Goal: Complete application form: Complete application form

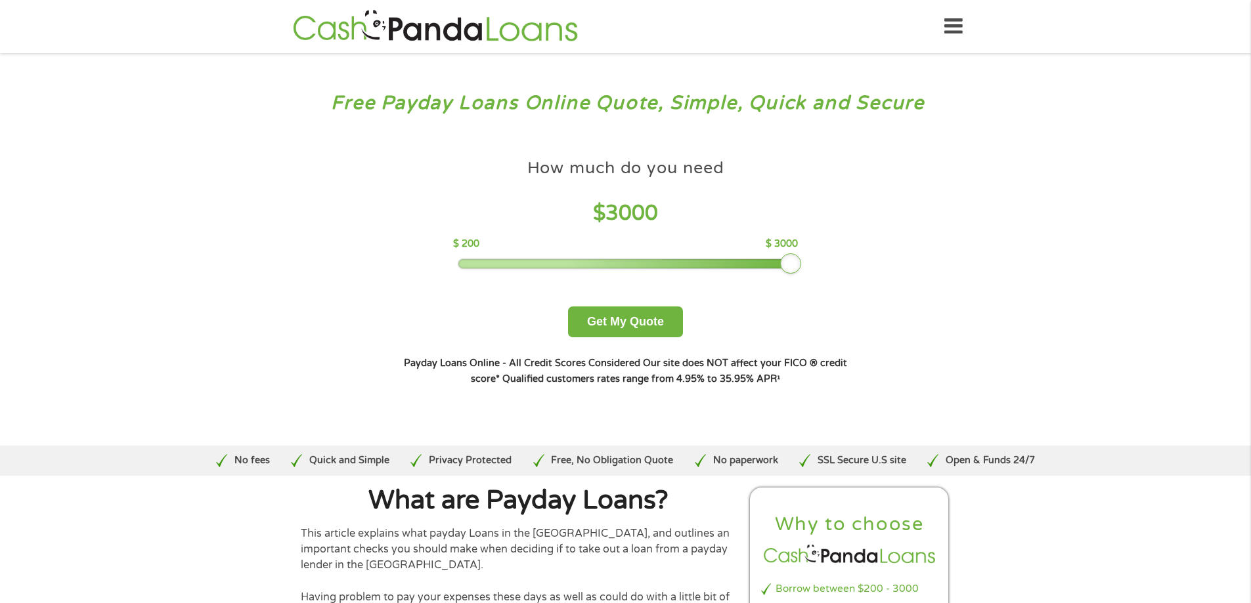
drag, startPoint x: 553, startPoint y: 264, endPoint x: 824, endPoint y: 267, distance: 270.5
click at [828, 267] on div "How much do you need $ 3000 $ 200 $ 3000 Get My Quote" at bounding box center [625, 244] width 460 height 185
click at [620, 324] on button "Get My Quote" at bounding box center [625, 322] width 115 height 31
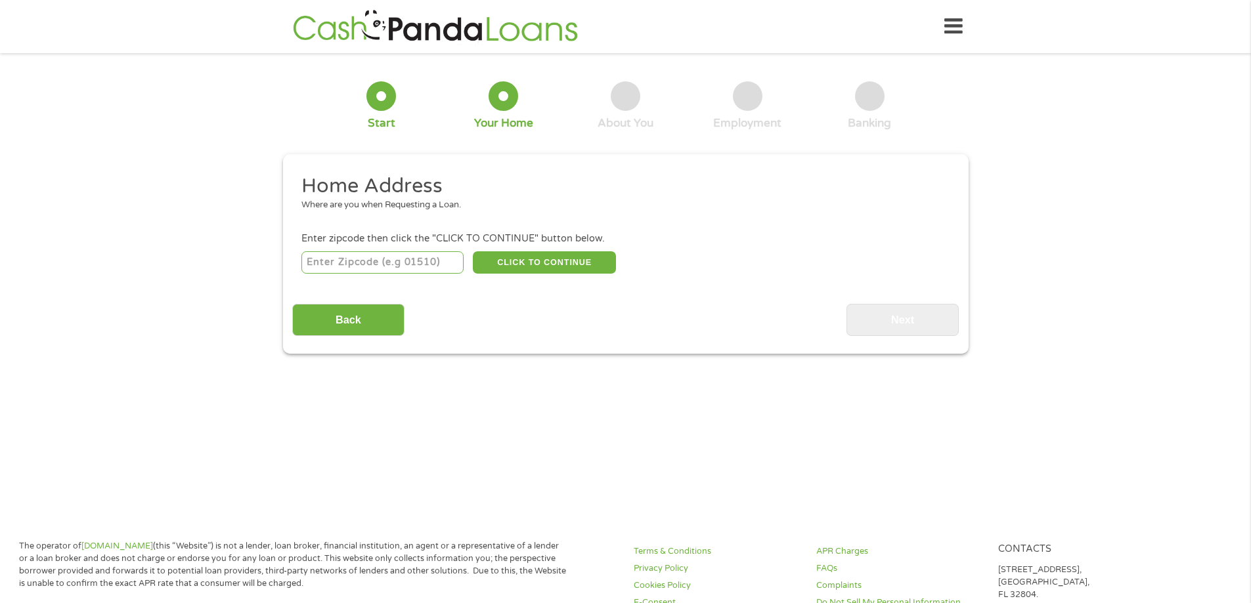
click at [340, 263] on input "number" at bounding box center [382, 262] width 162 height 22
type input "33126"
click at [515, 268] on button "CLICK TO CONTINUE" at bounding box center [544, 262] width 143 height 22
type input "33126"
type input "[GEOGRAPHIC_DATA]"
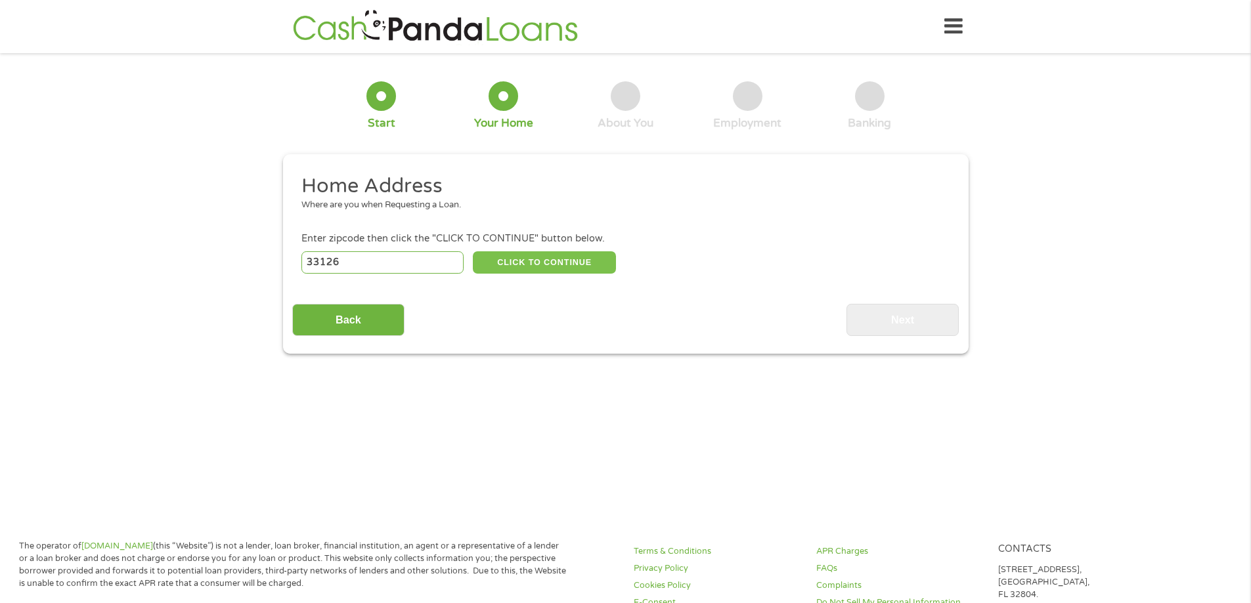
select select "[US_STATE]"
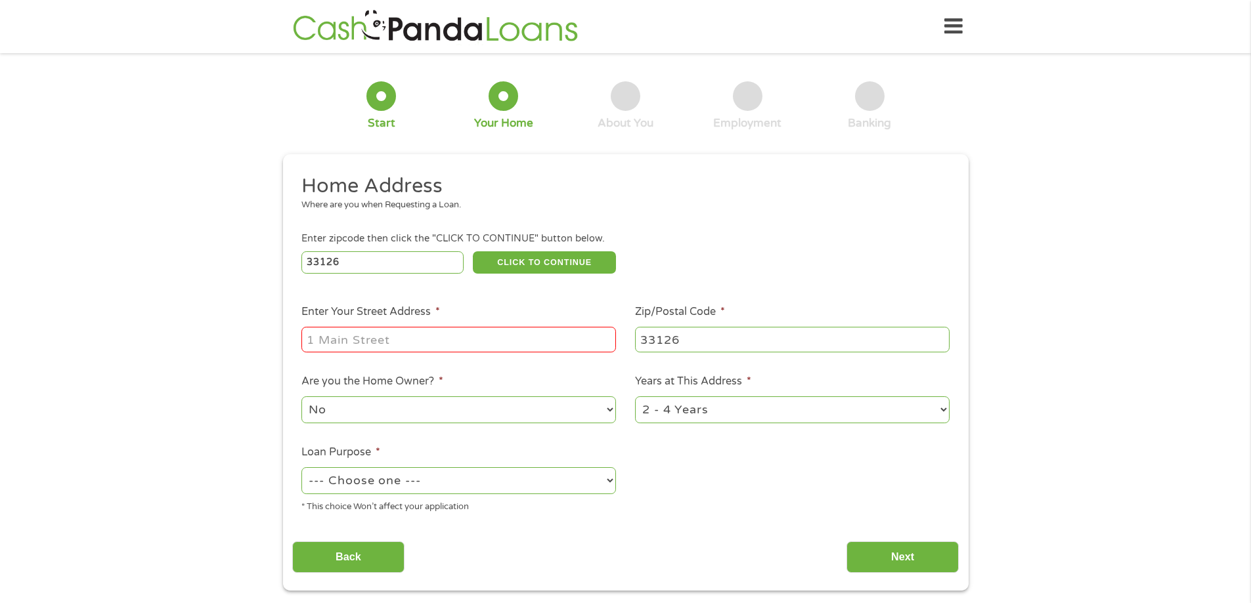
click at [336, 341] on input "Enter Your Street Address *" at bounding box center [458, 339] width 314 height 25
type input "[STREET_ADDRESS]"
click at [352, 484] on select "--- Choose one --- Pay Bills Debt Consolidation Home Improvement Major Purchase…" at bounding box center [458, 480] width 314 height 27
select select "paybills"
click at [301, 467] on select "--- Choose one --- Pay Bills Debt Consolidation Home Improvement Major Purchase…" at bounding box center [458, 480] width 314 height 27
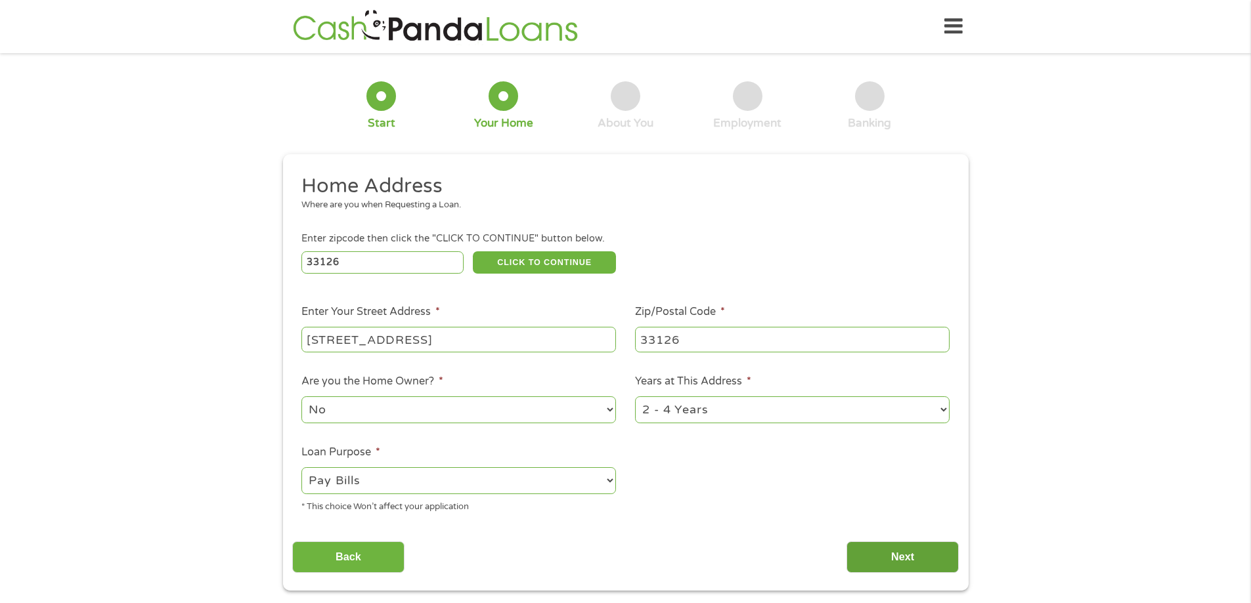
click at [893, 553] on input "Next" at bounding box center [902, 558] width 112 height 32
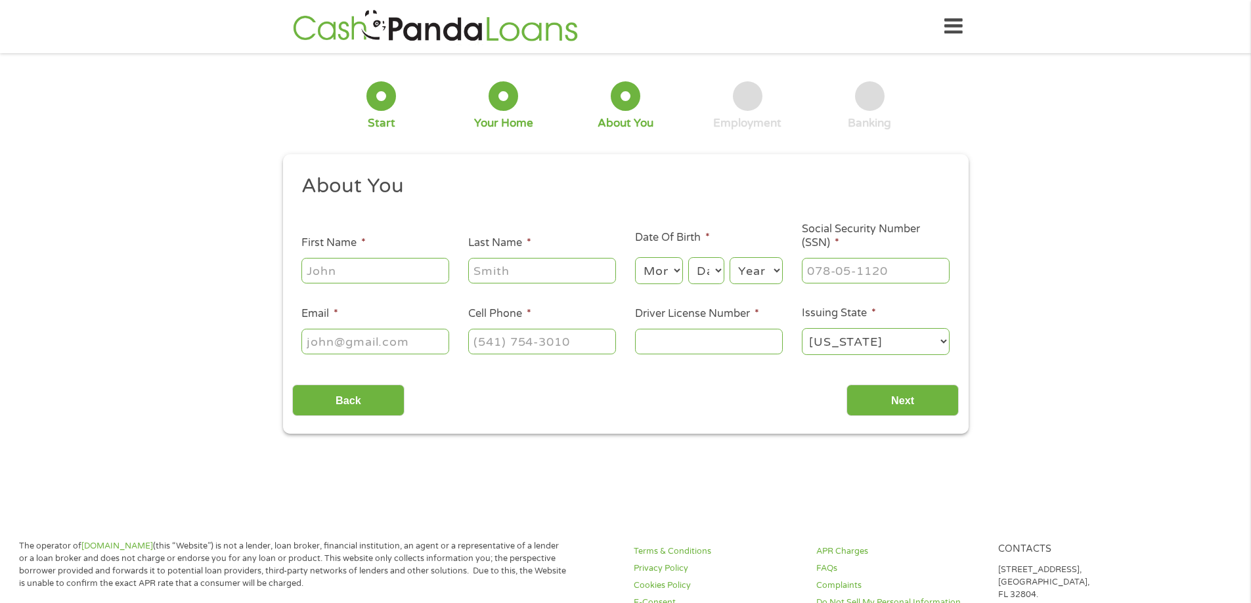
click at [333, 277] on input "First Name *" at bounding box center [375, 270] width 148 height 25
type input "Raul"
type input "Perez"
click at [668, 272] on select "Month 1 2 3 4 5 6 7 8 9 10 11 12" at bounding box center [659, 270] width 48 height 27
select select "9"
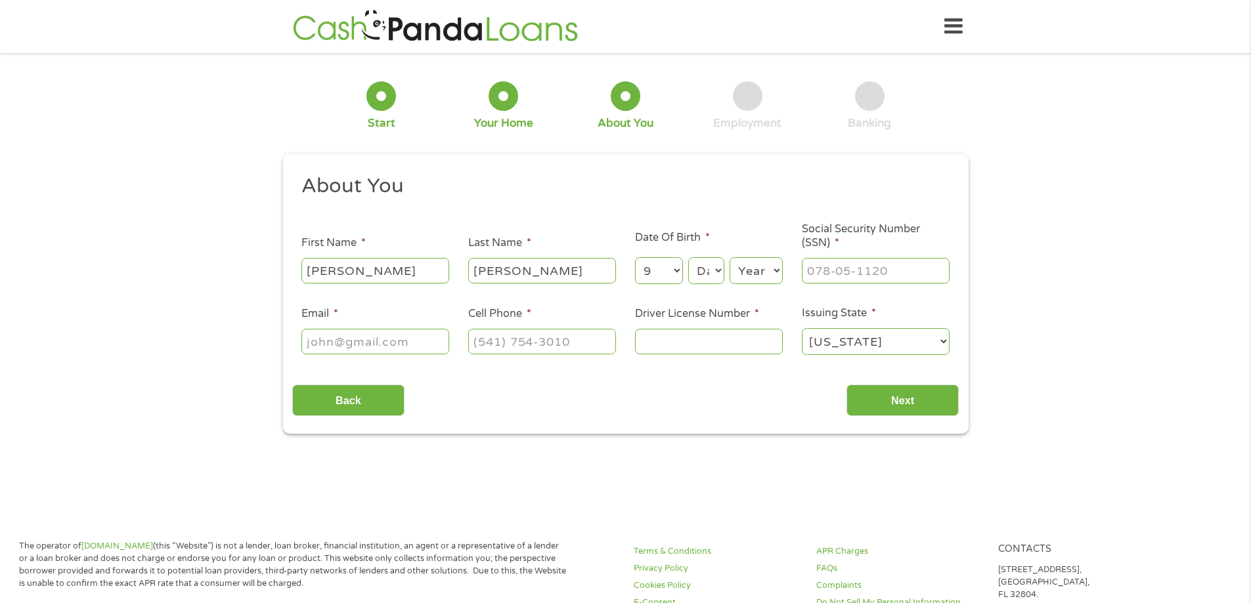
click at [635, 257] on select "Month 1 2 3 4 5 6 7 8 9 10 11 12" at bounding box center [659, 270] width 48 height 27
click at [709, 268] on select "Day 1 2 3 4 5 6 7 8 9 10 11 12 13 14 15 16 17 18 19 20 21 22 23 24 25 26 27 28 …" at bounding box center [705, 270] width 35 height 27
click at [688, 257] on select "Day 1 2 3 4 5 6 7 8 9 10 11 12 13 14 15 16 17 18 19 20 21 22 23 24 25 26 27 28 …" at bounding box center [705, 270] width 35 height 27
click at [710, 270] on select "Day 1 2 3 4 5 6 7 8 9 10 11 12 13 14 15 16 17 18 19 20 21 22 23 24 25 26 27 28 …" at bounding box center [705, 270] width 35 height 27
select select "16"
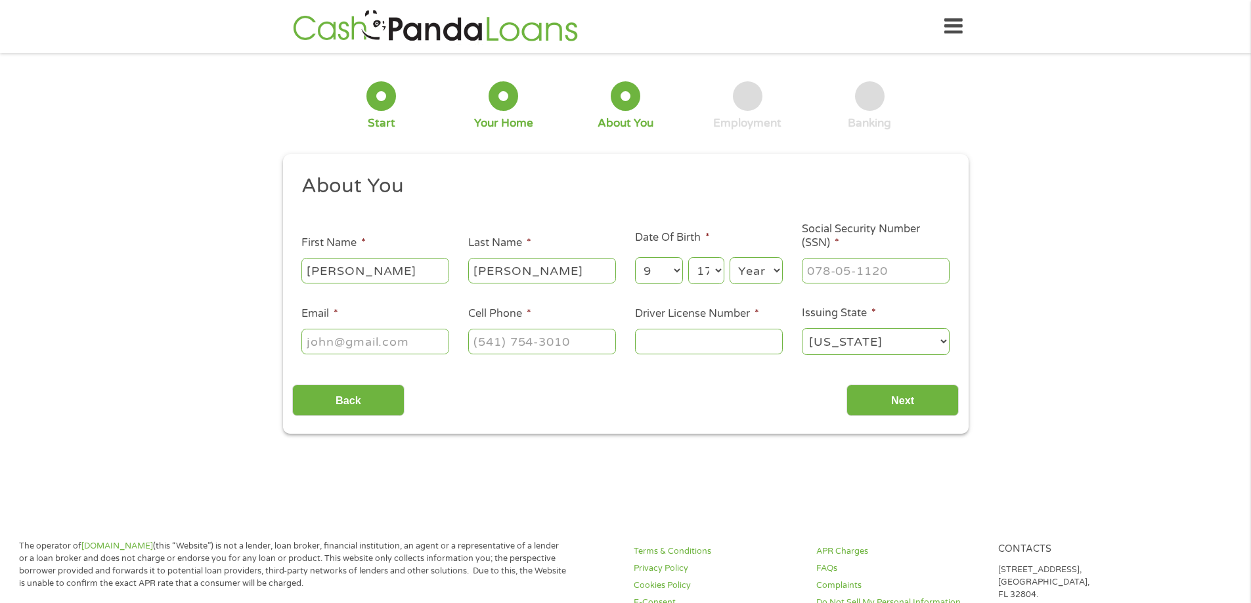
click at [688, 257] on select "Day 1 2 3 4 5 6 7 8 9 10 11 12 13 14 15 16 17 18 19 20 21 22 23 24 25 26 27 28 …" at bounding box center [705, 270] width 35 height 27
click at [756, 265] on select "Year 2007 2006 2005 2004 2003 2002 2001 2000 1999 1998 1997 1996 1995 1994 1993…" at bounding box center [755, 270] width 53 height 27
select select "1984"
click at [729, 257] on select "Year 2007 2006 2005 2004 2003 2002 2001 2000 1999 1998 1997 1996 1995 1994 1993…" at bounding box center [755, 270] width 53 height 27
click at [845, 268] on input "___-__-____" at bounding box center [876, 270] width 148 height 25
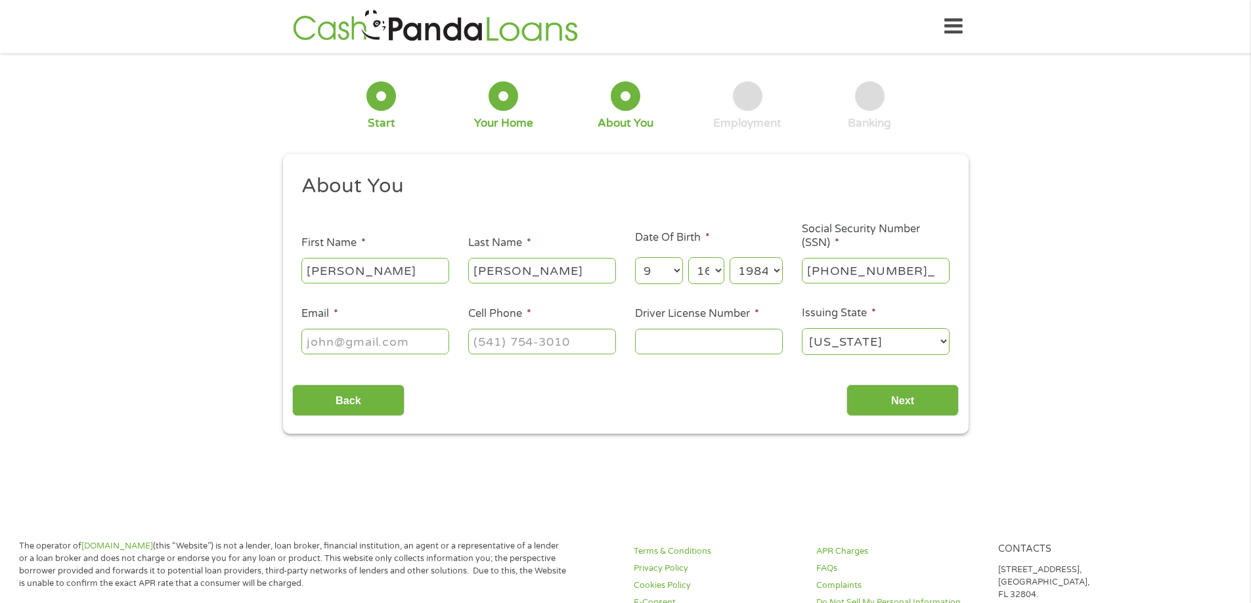
type input "590-67-8660"
type input "mfranco@asmartcam.com"
type input "(305) 924-5900"
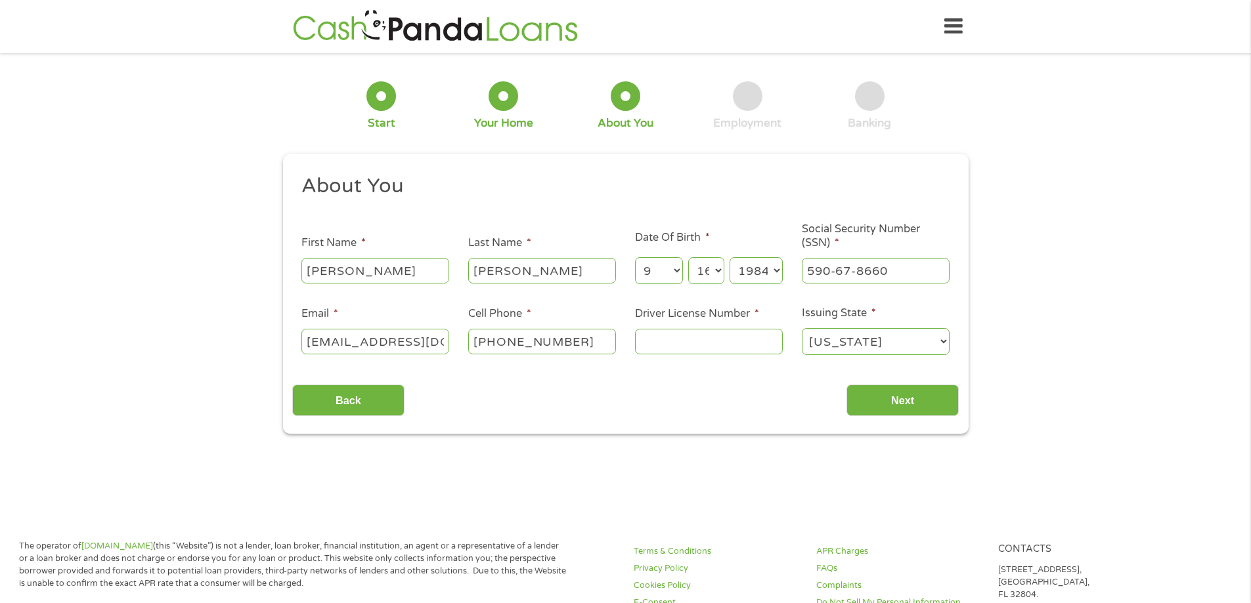
click at [219, 408] on div "1 Start 2 Your Home 3 About You 4 Employment 5 Banking 6 This field is hidden w…" at bounding box center [625, 248] width 1251 height 372
click at [712, 347] on input "Driver License Number *" at bounding box center [709, 341] width 148 height 25
type input "P621721843360"
click at [900, 395] on input "Next" at bounding box center [902, 401] width 112 height 32
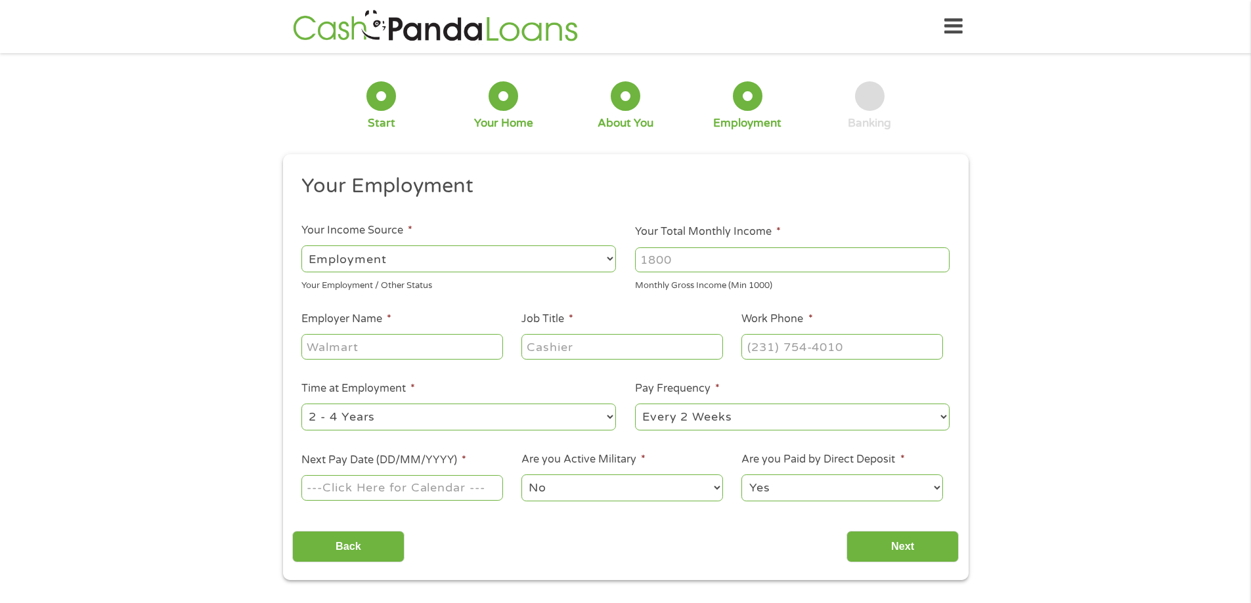
click at [388, 261] on select "--- Choose one --- Employment Self Employed Benefits" at bounding box center [458, 259] width 314 height 27
click at [700, 263] on input "Your Total Monthly Income *" at bounding box center [792, 259] width 314 height 25
type input "5440"
click at [391, 349] on input "Employer Name *" at bounding box center [401, 346] width 201 height 25
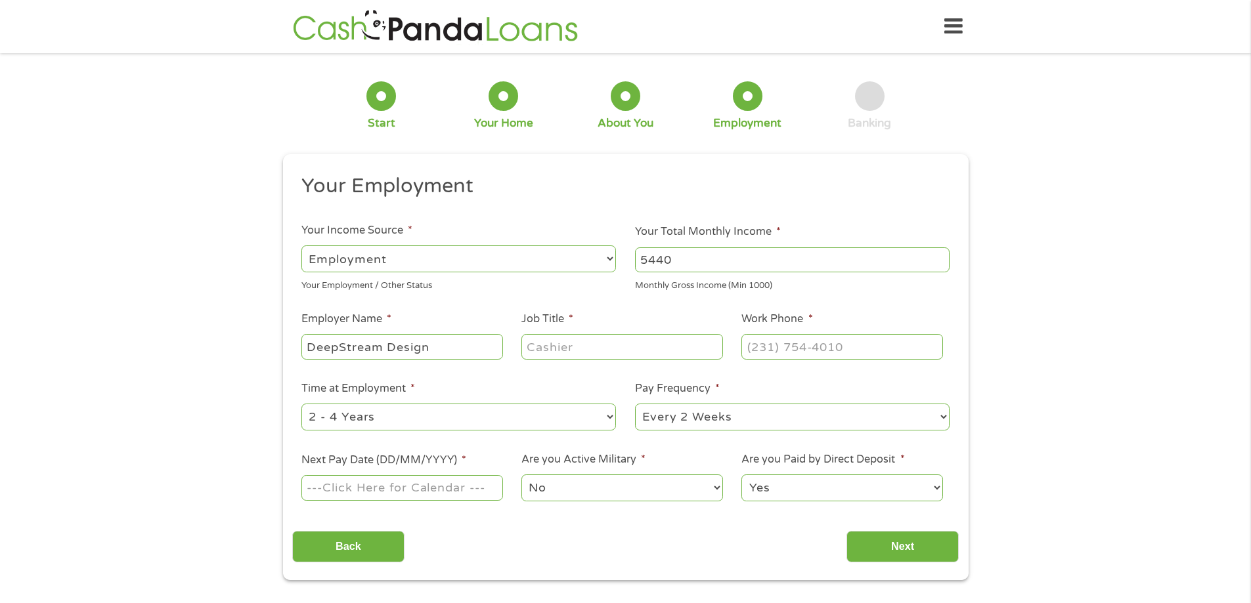
type input "DeepStream Design"
type input "Carpenter"
type input "(786) 888-8666"
click at [451, 423] on select "--- Choose one --- 1 Year or less 1 - 2 Years 2 - 4 Years Over 4 Years" at bounding box center [458, 417] width 314 height 27
select select "60months"
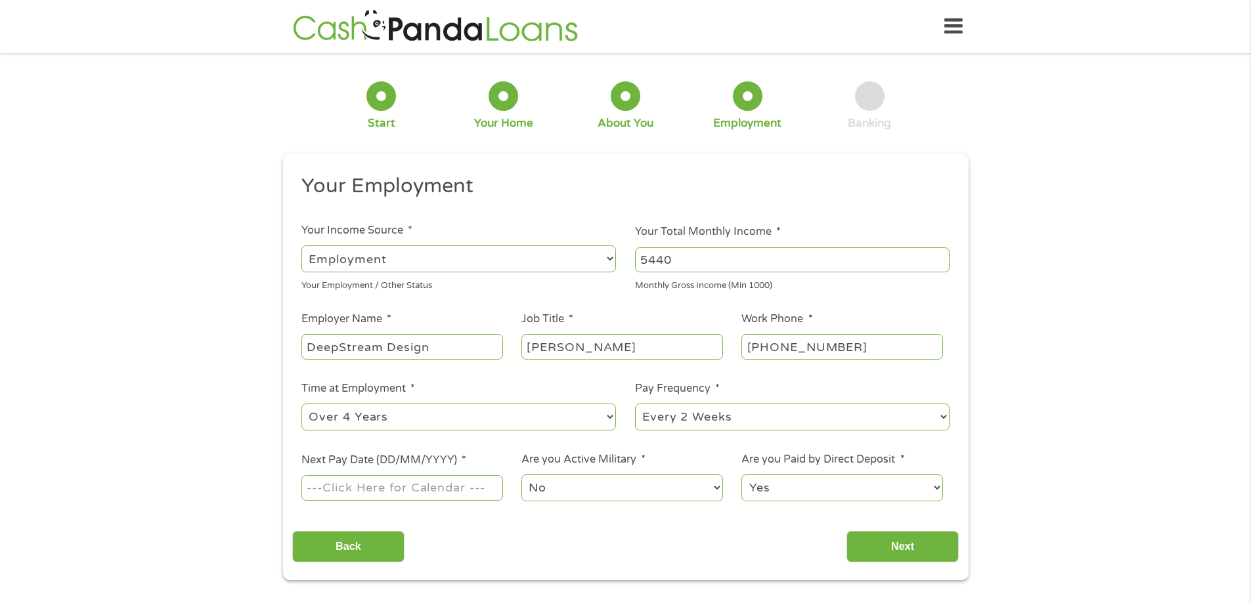
click at [301, 404] on select "--- Choose one --- 1 Year or less 1 - 2 Years 2 - 4 Years Over 4 Years" at bounding box center [458, 417] width 314 height 27
click at [743, 422] on select "--- Choose one --- Every 2 Weeks Every Week Monthly Semi-Monthly" at bounding box center [792, 417] width 314 height 27
select select "semimonthly"
click at [635, 404] on select "--- Choose one --- Every 2 Weeks Every Week Monthly Semi-Monthly" at bounding box center [792, 417] width 314 height 27
click at [328, 488] on input "Next Pay Date (DD/MM/YYYY) *" at bounding box center [401, 487] width 201 height 25
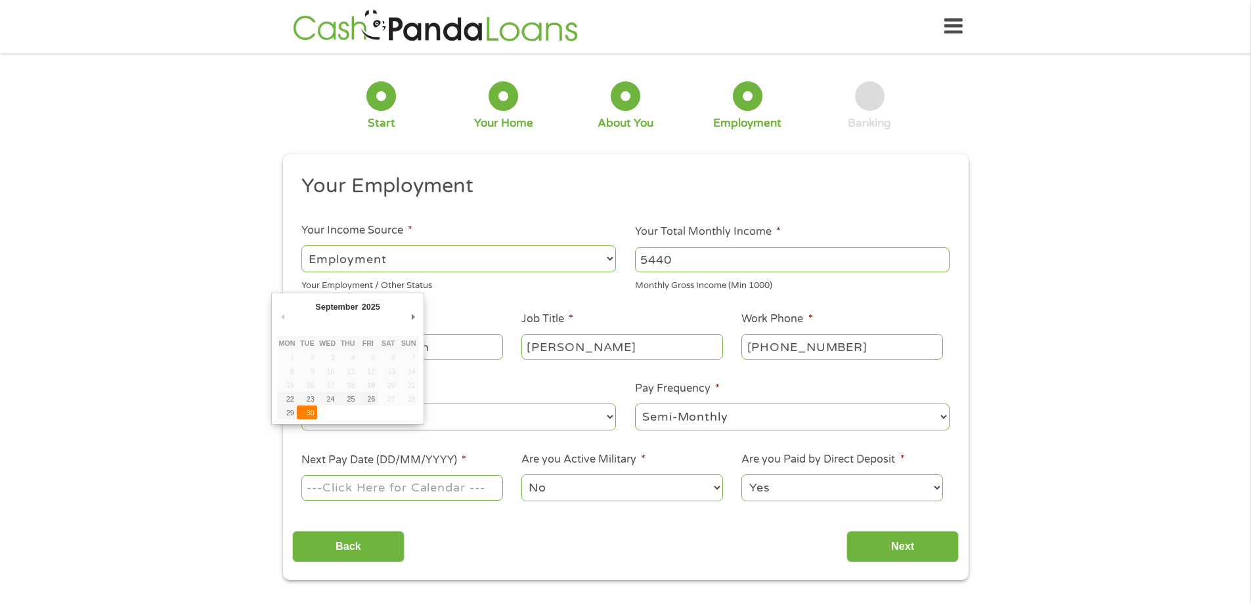
type input "30/09/2025"
click at [582, 490] on select "No Yes" at bounding box center [621, 488] width 201 height 27
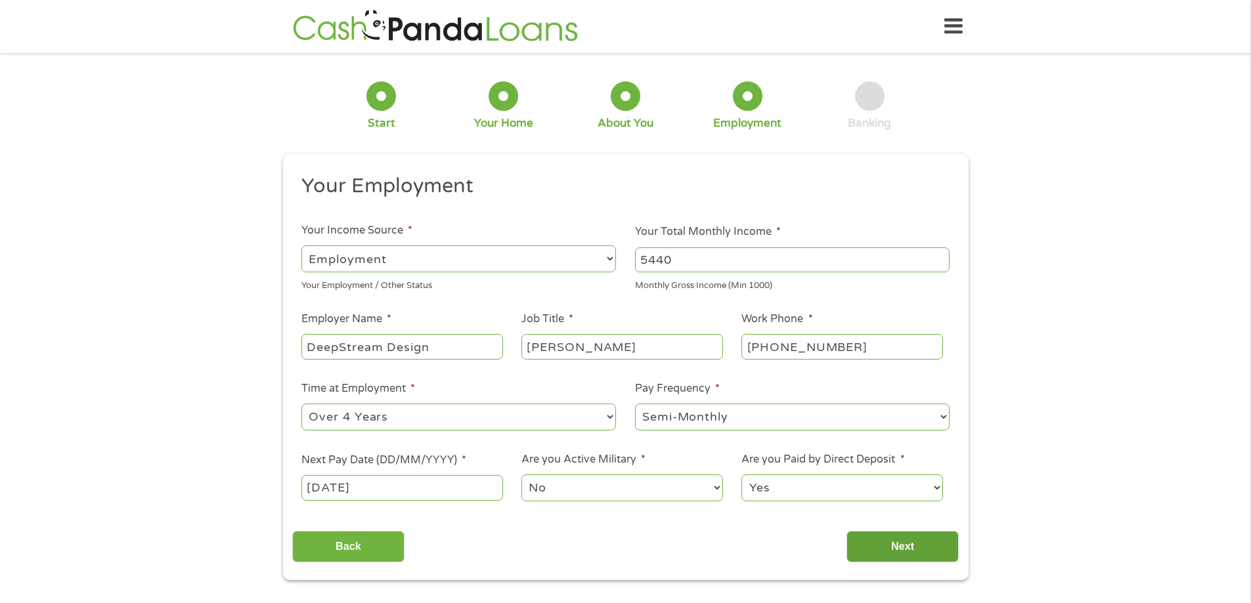
click at [898, 554] on input "Next" at bounding box center [902, 547] width 112 height 32
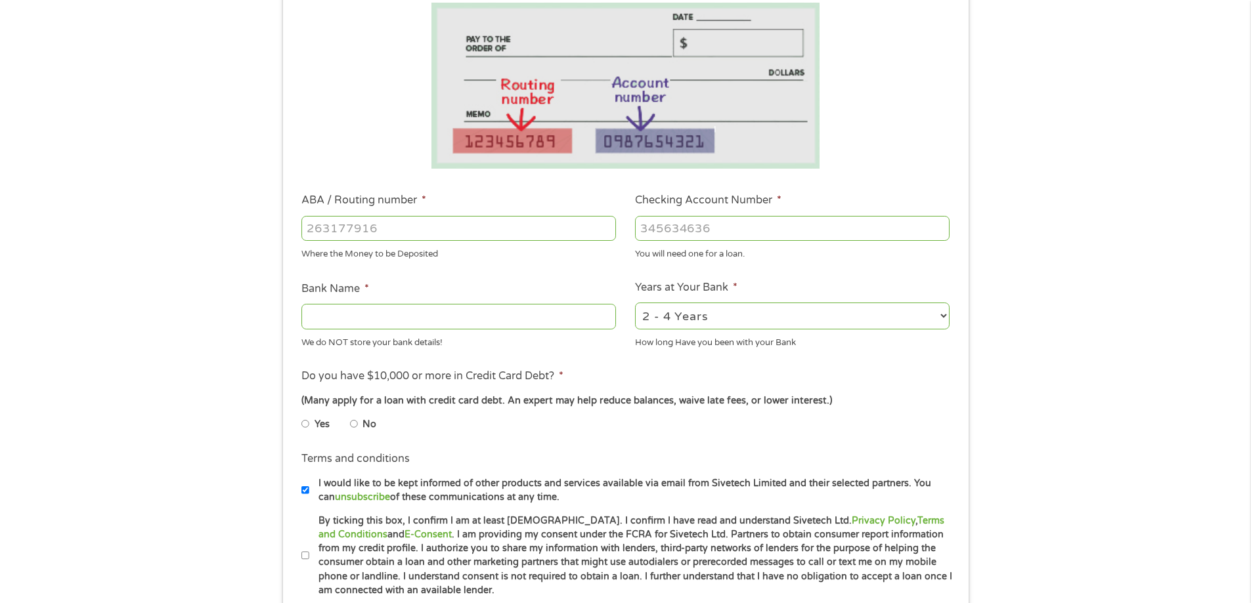
scroll to position [460, 0]
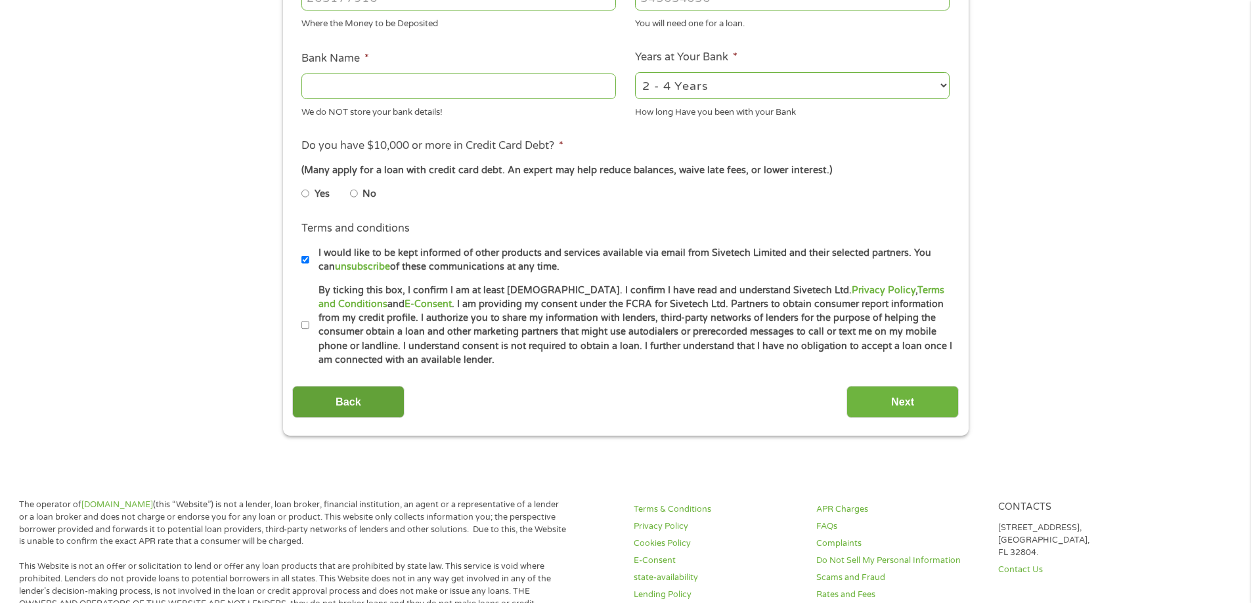
click at [354, 399] on input "Back" at bounding box center [348, 402] width 112 height 32
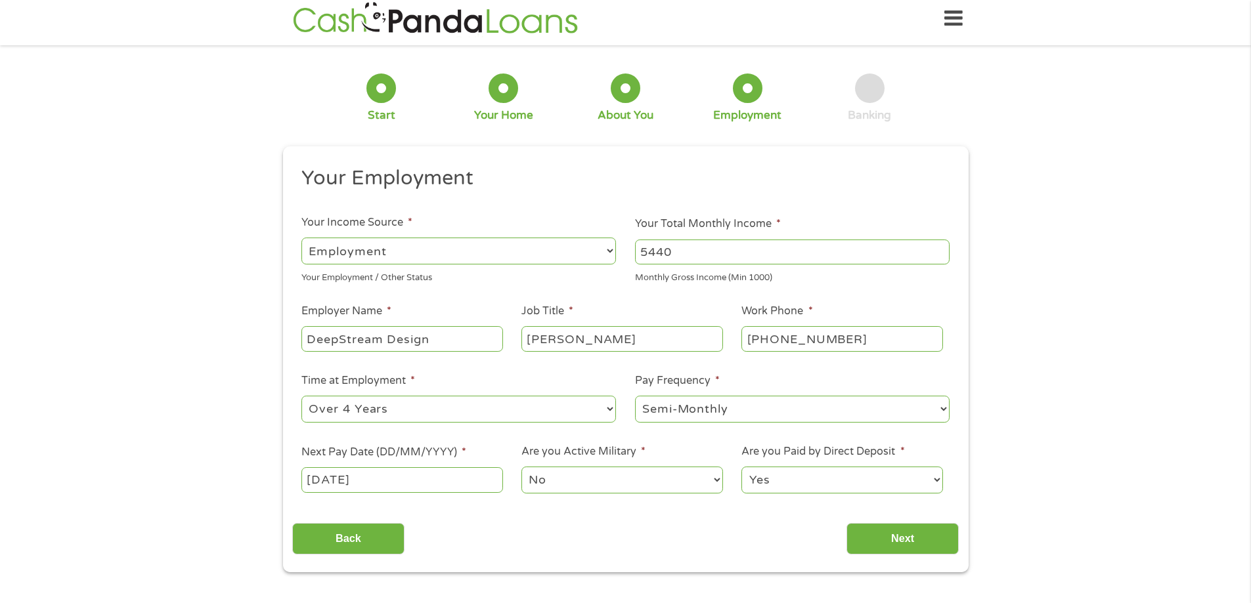
scroll to position [0, 0]
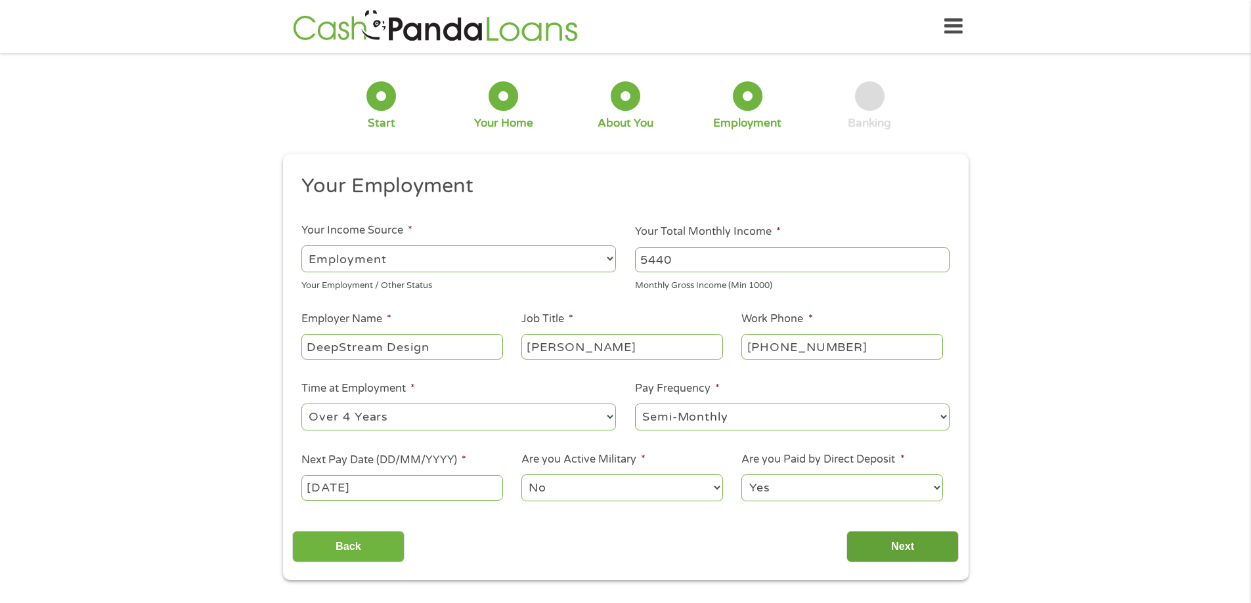
click at [884, 544] on input "Next" at bounding box center [902, 547] width 112 height 32
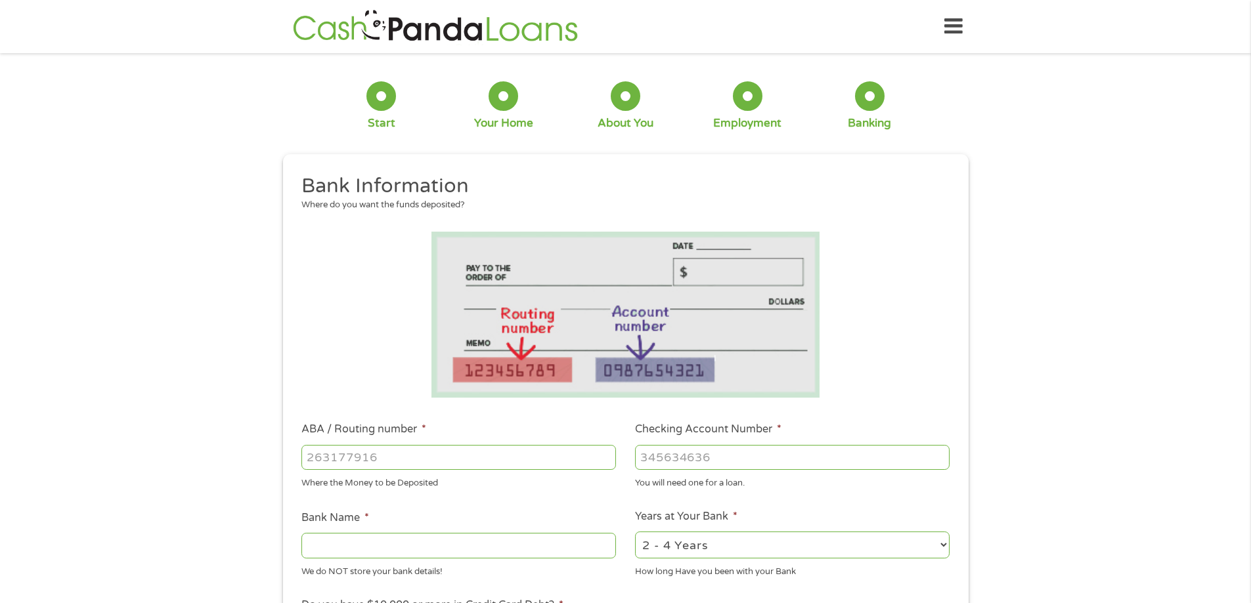
click at [393, 458] on input "ABA / Routing number *" at bounding box center [458, 457] width 314 height 25
type input "063107513"
type input "WELLS FARGO BANK"
type input "063107513"
type input "3206791224"
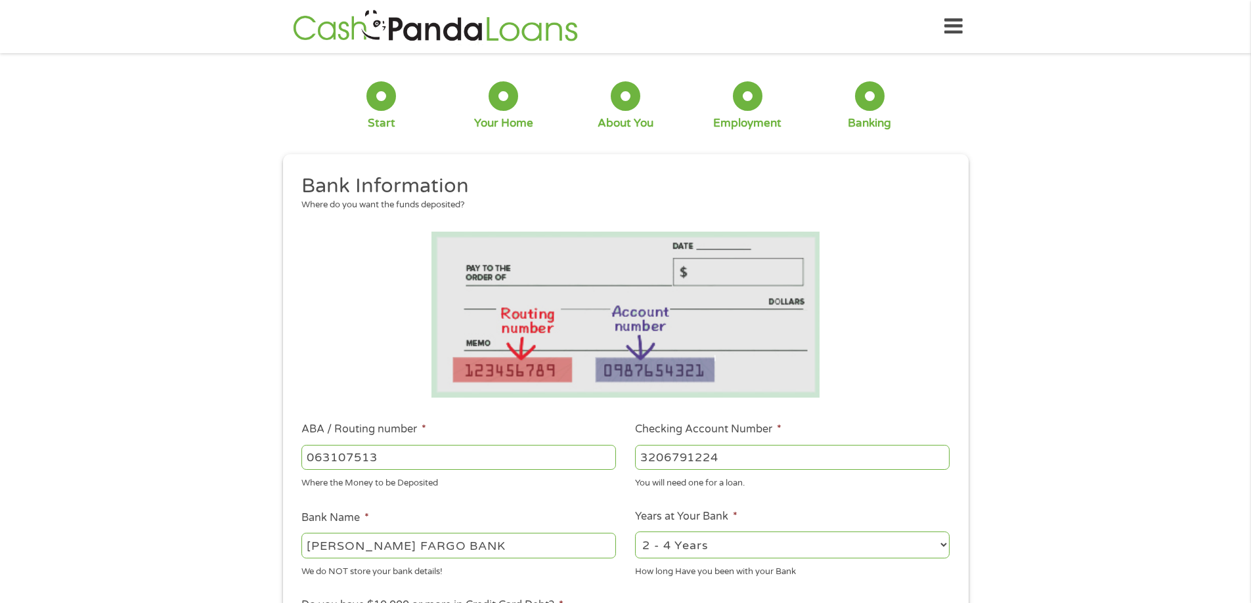
click at [206, 434] on div "1 Start 2 Your Home 3 About You 4 Employment 5 Banking 6 This field is hidden w…" at bounding box center [625, 478] width 1251 height 832
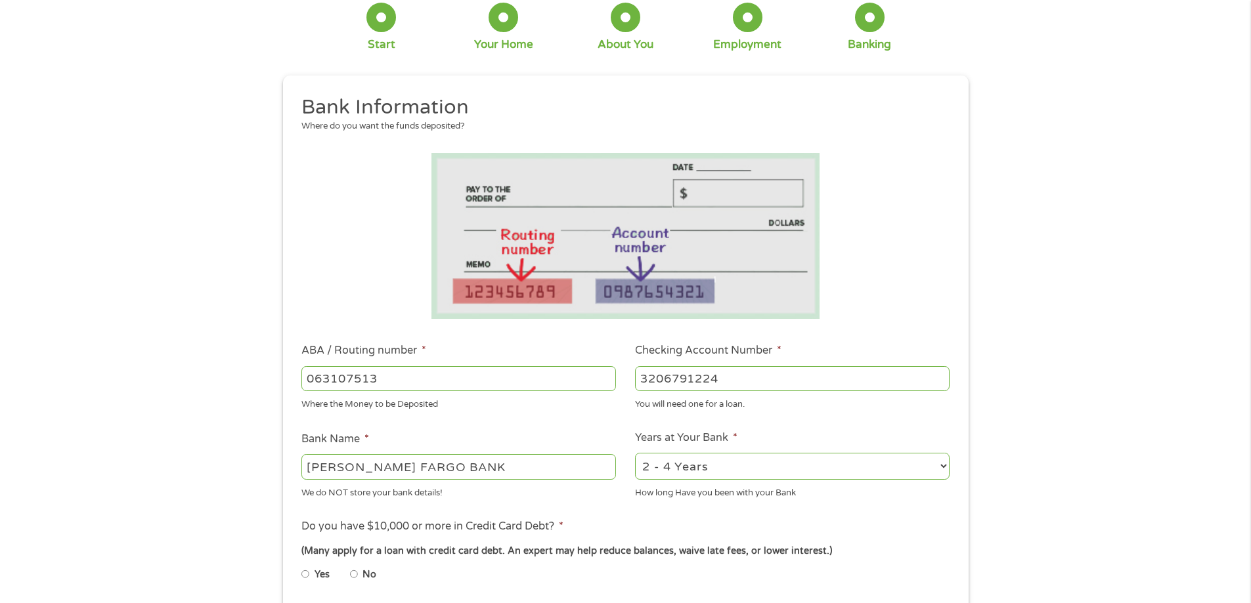
scroll to position [197, 0]
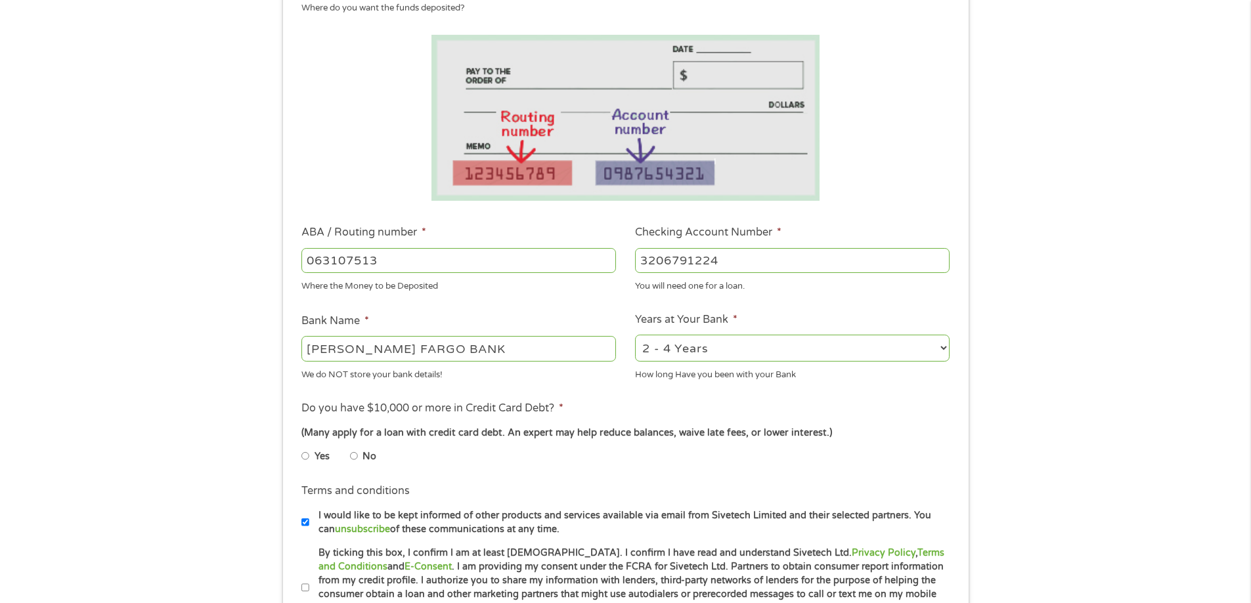
click at [353, 456] on input "No" at bounding box center [354, 456] width 8 height 21
radio input "true"
click at [547, 467] on ul "Yes No" at bounding box center [457, 459] width 313 height 30
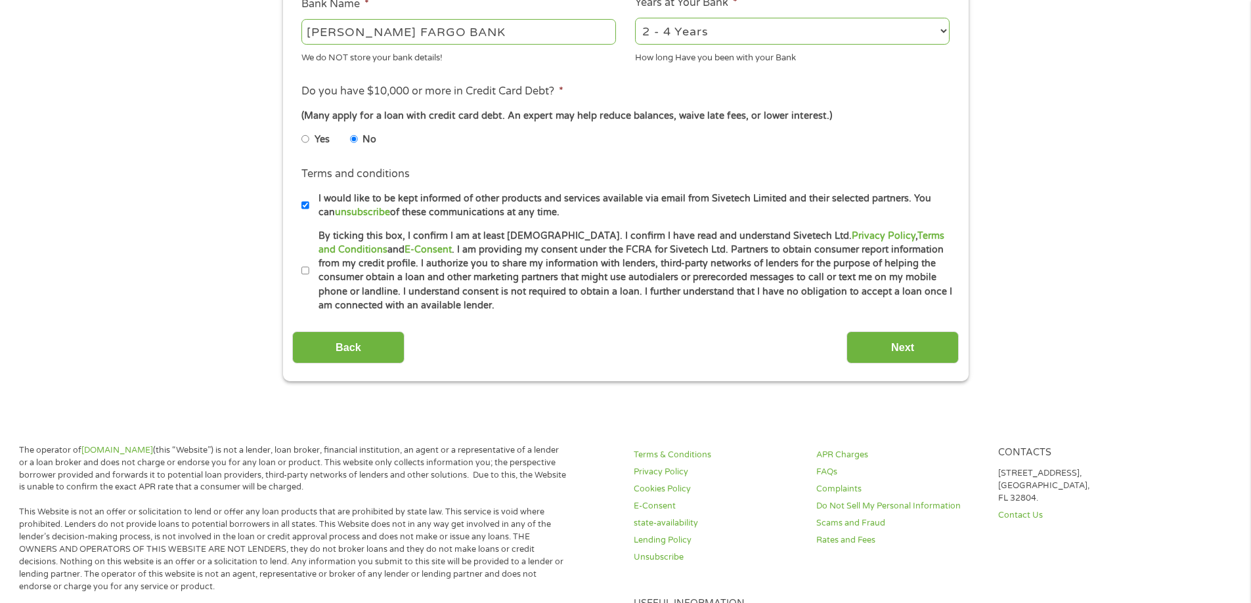
scroll to position [525, 0]
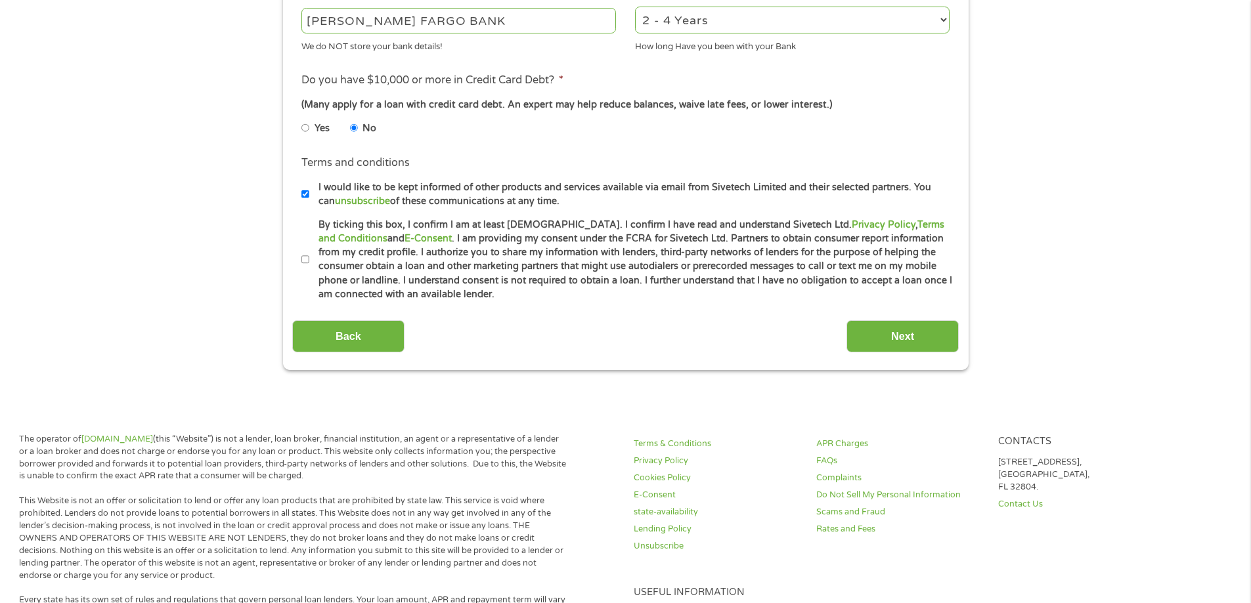
click at [306, 257] on input "By ticking this box, I confirm I am at least 18 years old. I confirm I have rea…" at bounding box center [305, 259] width 8 height 21
checkbox input "true"
click at [895, 329] on input "Next" at bounding box center [902, 336] width 112 height 32
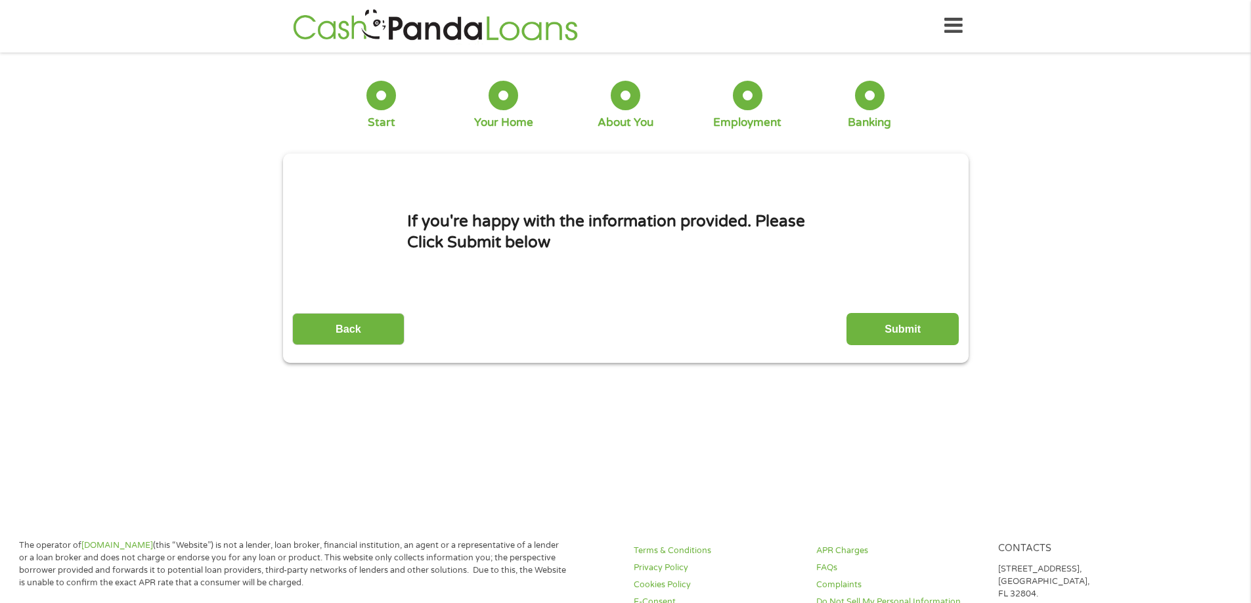
scroll to position [0, 0]
click at [901, 328] on input "Submit" at bounding box center [902, 330] width 112 height 32
